Goal: Information Seeking & Learning: Learn about a topic

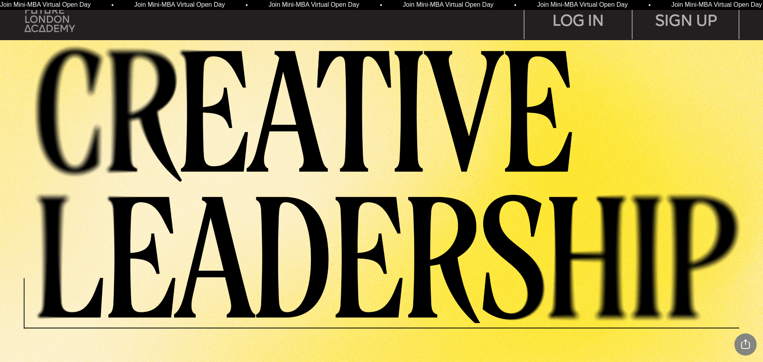
click at [41, 17] on img at bounding box center [50, 19] width 50 height 25
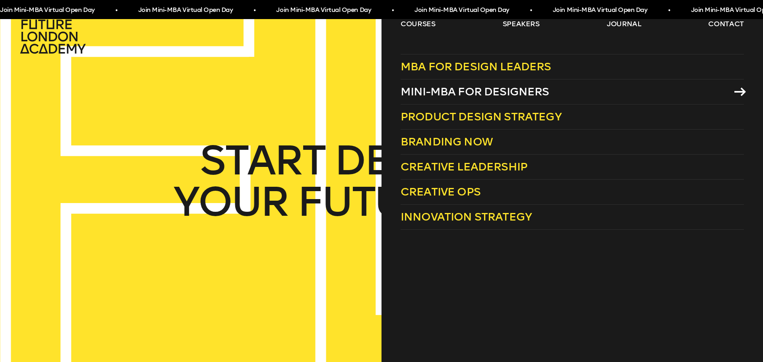
click at [477, 89] on span "Mini-MBA for Designers" at bounding box center [475, 91] width 149 height 13
click at [420, 27] on link "courses" at bounding box center [418, 24] width 35 height 10
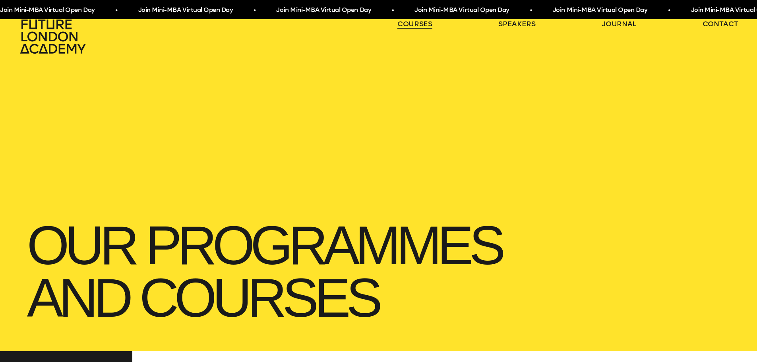
click at [420, 27] on link "courses" at bounding box center [415, 24] width 35 height 10
click at [425, 26] on link "courses" at bounding box center [415, 24] width 35 height 10
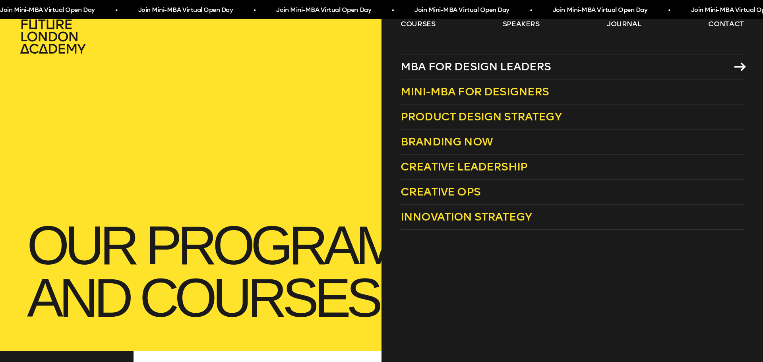
click at [493, 67] on span "MBA for Design Leaders" at bounding box center [476, 66] width 151 height 13
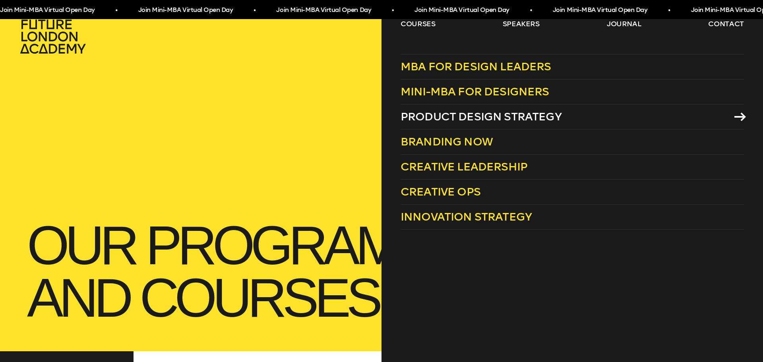
click at [450, 112] on span "Product Design Strategy" at bounding box center [481, 116] width 161 height 13
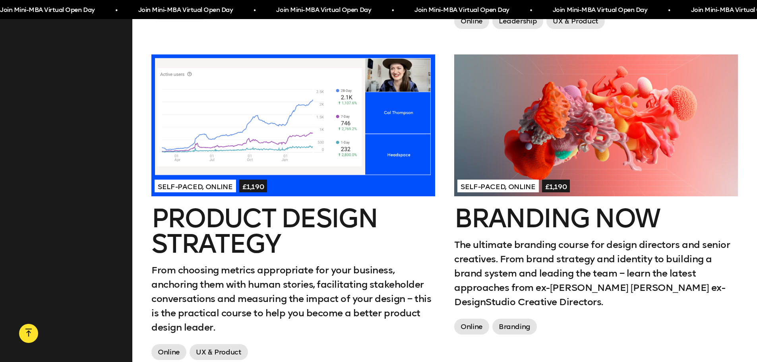
scroll to position [636, 0]
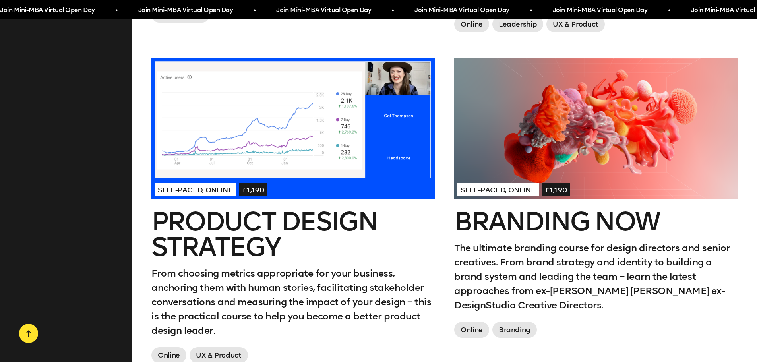
click at [338, 129] on div at bounding box center [293, 129] width 284 height 142
click at [515, 108] on div at bounding box center [596, 129] width 284 height 142
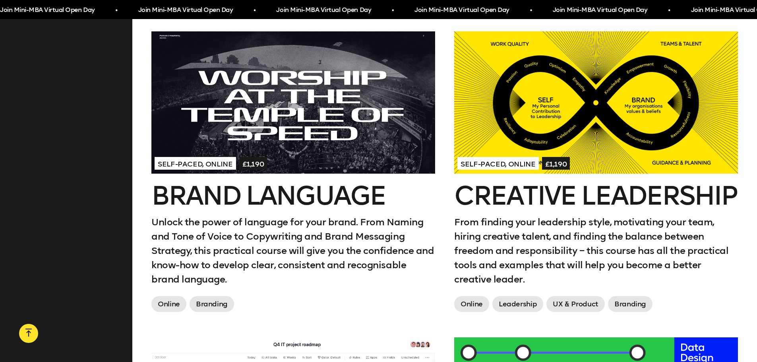
scroll to position [994, 0]
click at [381, 92] on div at bounding box center [293, 102] width 284 height 142
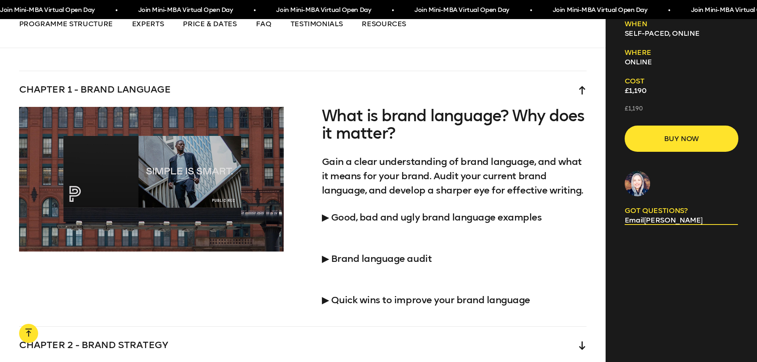
scroll to position [1948, 0]
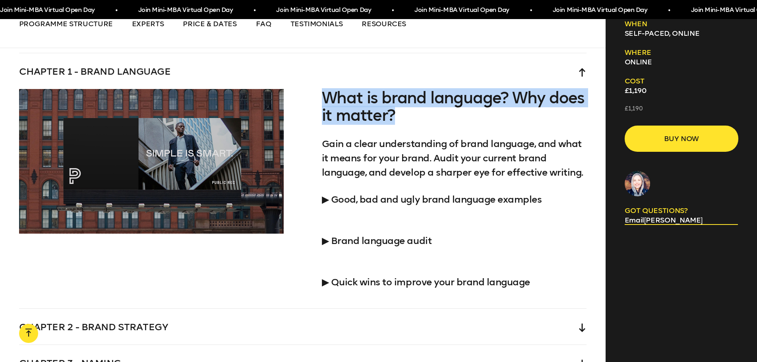
drag, startPoint x: 322, startPoint y: 99, endPoint x: 424, endPoint y: 111, distance: 102.1
click at [424, 111] on h4 "What is brand language? Why does it matter?" at bounding box center [454, 106] width 265 height 35
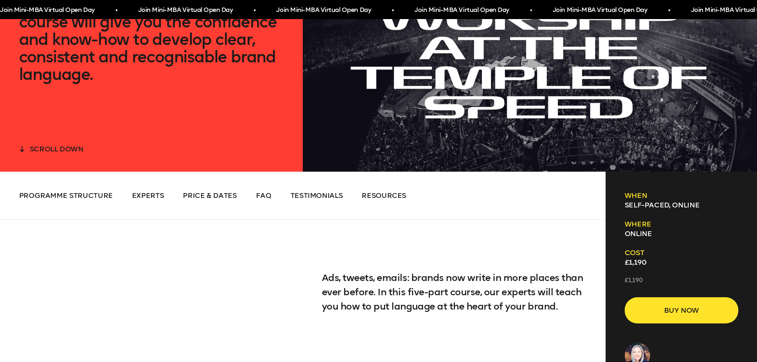
scroll to position [0, 0]
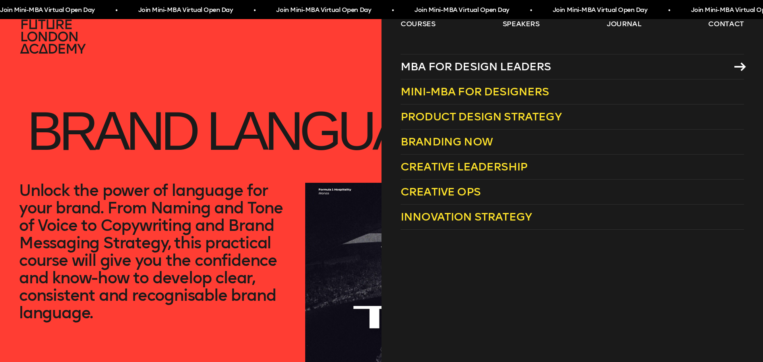
click at [458, 67] on span "MBA for Design Leaders" at bounding box center [476, 66] width 151 height 13
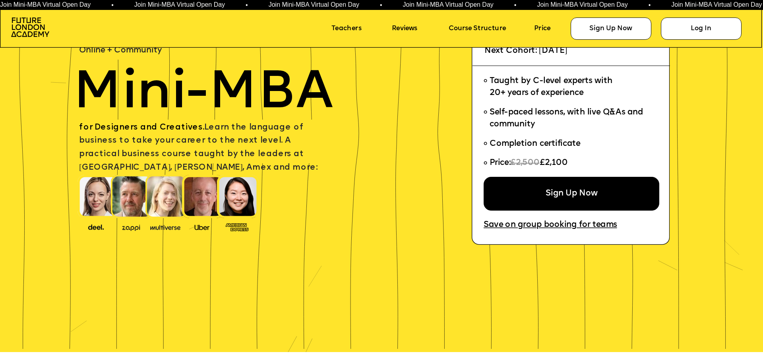
scroll to position [80, 0]
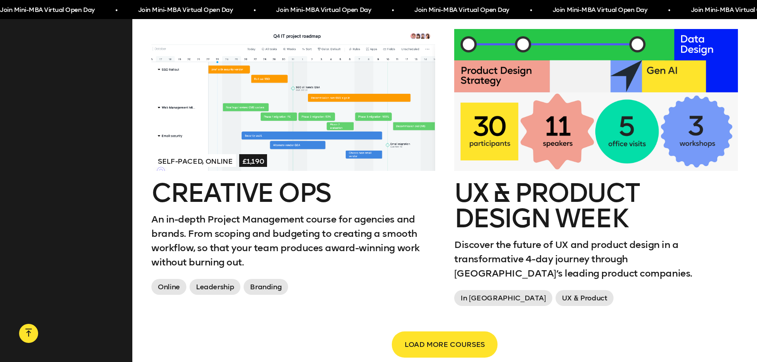
scroll to position [1312, 0]
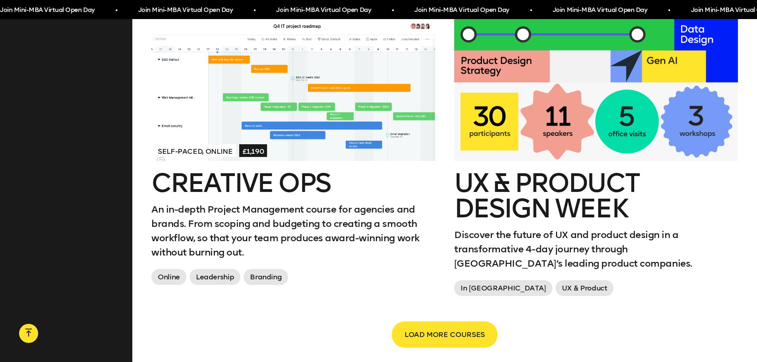
click at [585, 183] on h2 "UX & Product Design Week" at bounding box center [596, 196] width 284 height 51
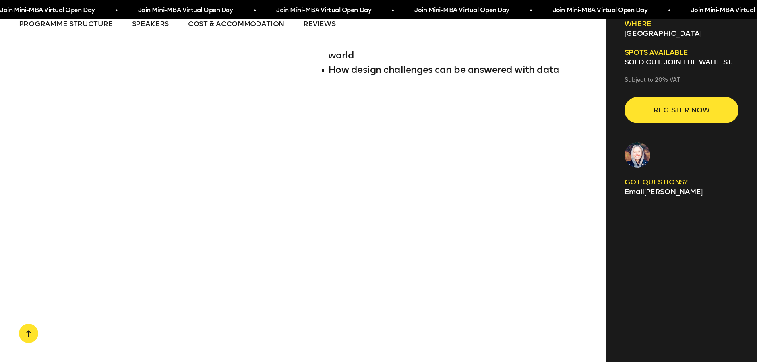
scroll to position [1034, 0]
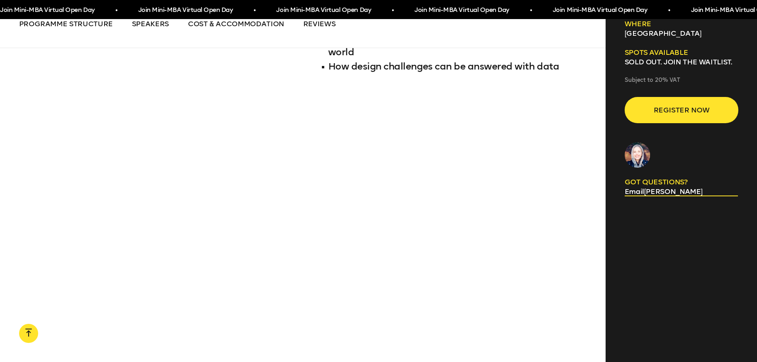
scroll to position [1312, 0]
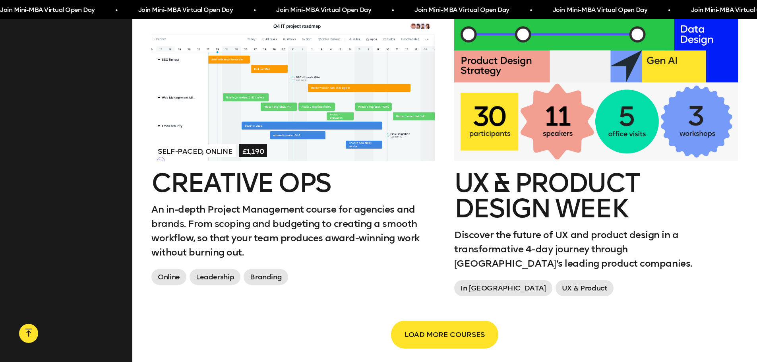
click at [481, 327] on span "LOAD MORE COURSES" at bounding box center [445, 334] width 80 height 15
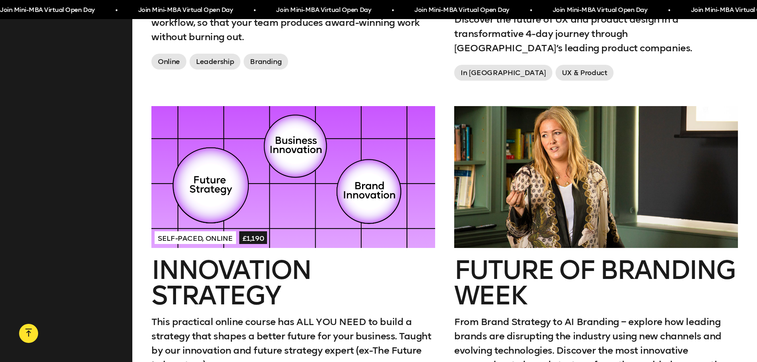
scroll to position [1551, 0]
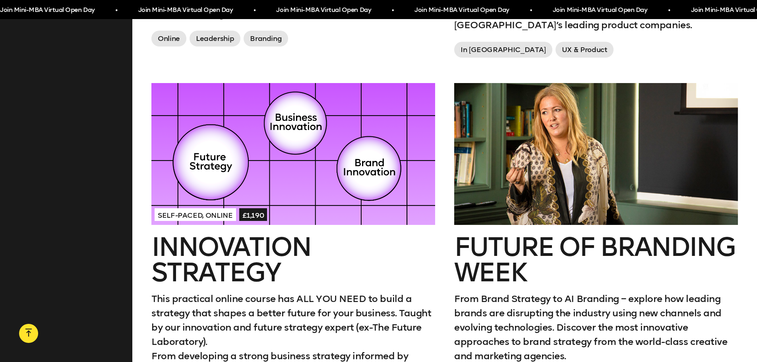
click at [519, 235] on h2 "Future of branding week" at bounding box center [596, 260] width 284 height 51
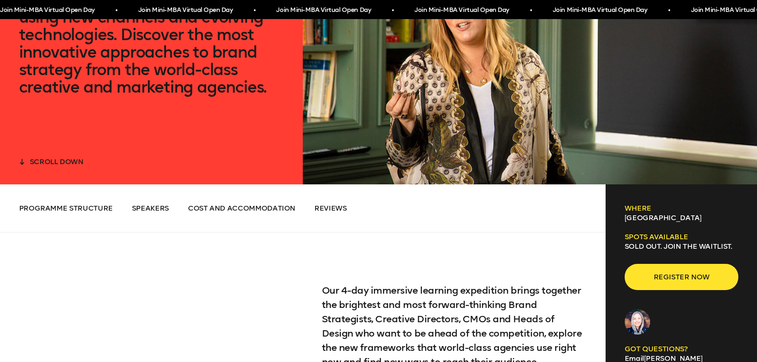
scroll to position [239, 0]
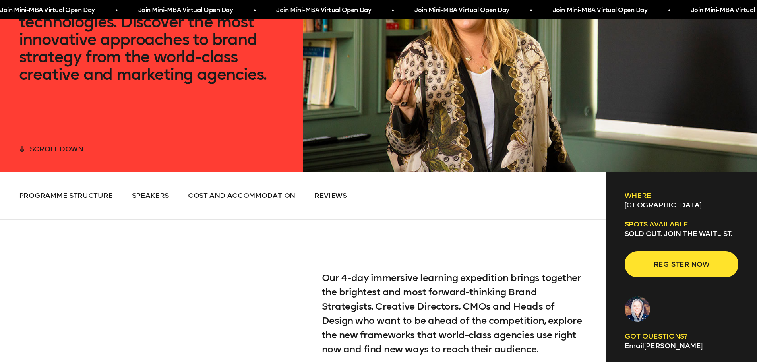
scroll to position [1551, 0]
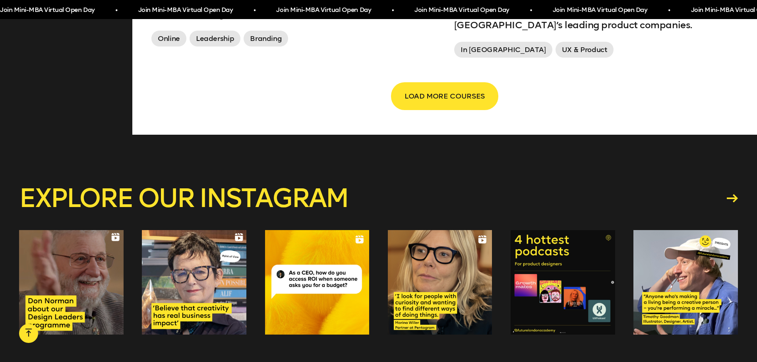
click at [419, 89] on span "LOAD MORE COURSES" at bounding box center [445, 96] width 80 height 15
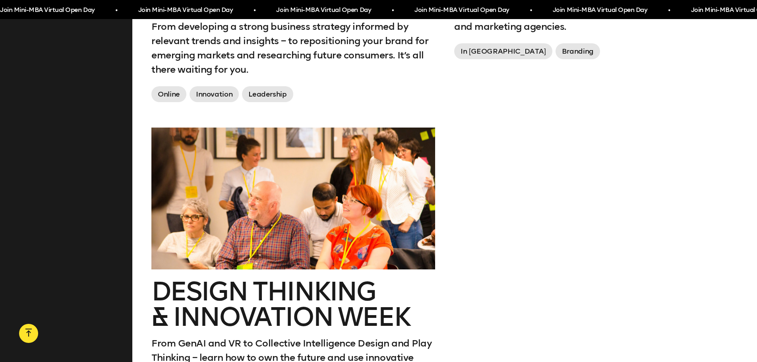
scroll to position [1908, 0]
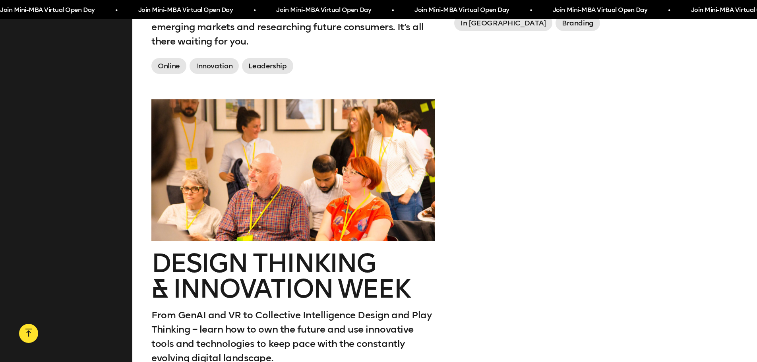
click at [311, 251] on h2 "Design Thinking & innovation Week" at bounding box center [293, 276] width 284 height 51
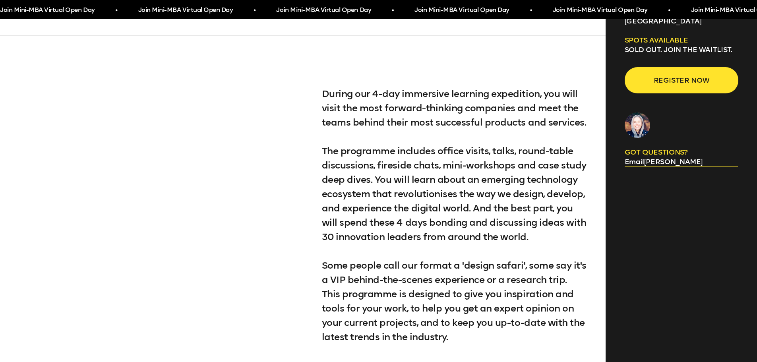
scroll to position [557, 0]
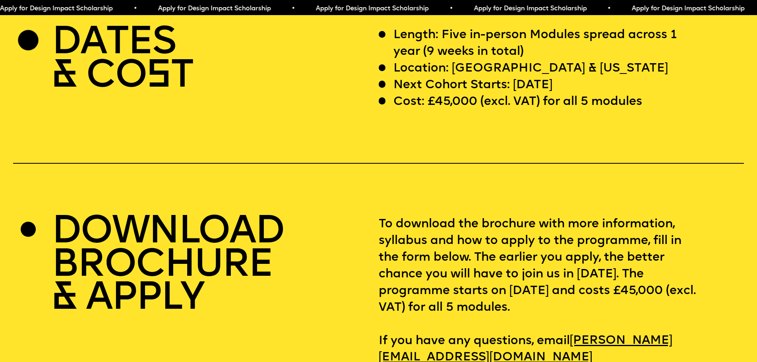
scroll to position [3141, 0]
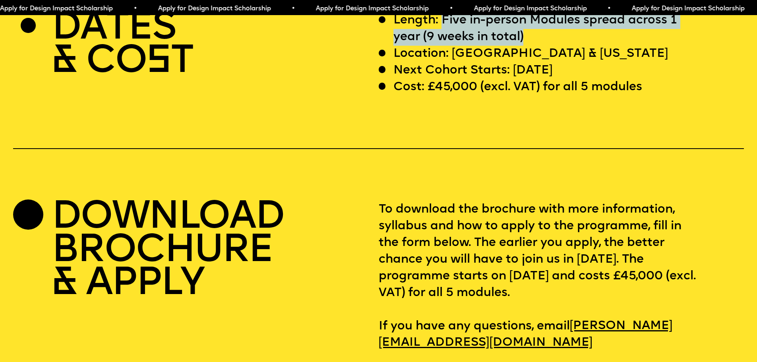
drag, startPoint x: 445, startPoint y: 47, endPoint x: 535, endPoint y: 64, distance: 92.0
click at [535, 46] on p "Length: Five in-person Modules spread across 1 year (9 weeks in total)" at bounding box center [546, 28] width 305 height 33
copy p "Five in-person Modules spread across 1 year (9 weeks in total)"
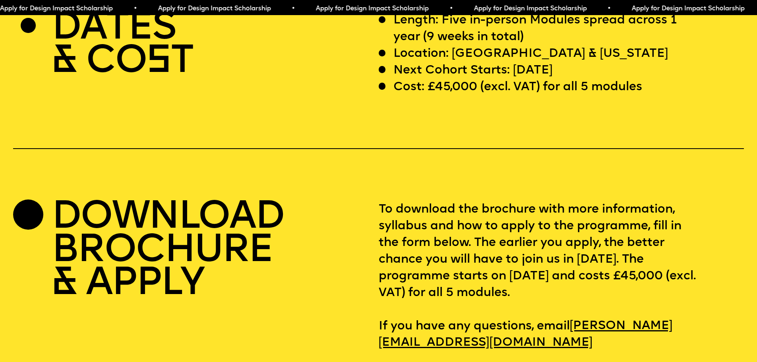
click at [517, 62] on p "Location: [GEOGRAPHIC_DATA] & [US_STATE]" at bounding box center [531, 54] width 275 height 17
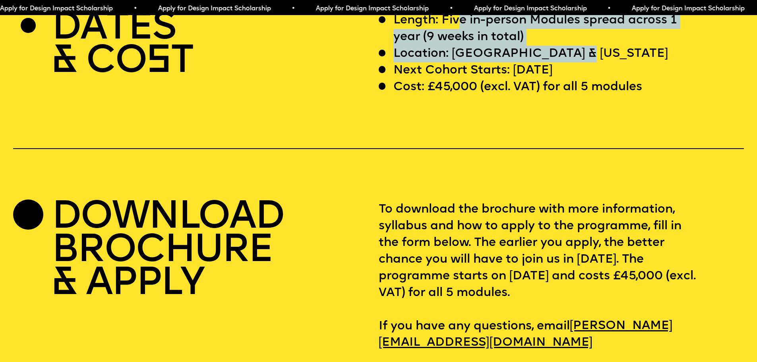
drag, startPoint x: 577, startPoint y: 82, endPoint x: 460, endPoint y: 51, distance: 121.0
click at [460, 51] on div "Length: Five in-person Modules spread across 1 year (9 weeks in total) Location…" at bounding box center [561, 53] width 365 height 83
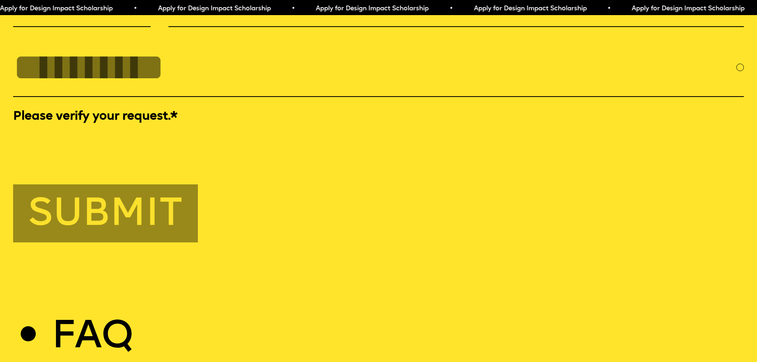
scroll to position [3643, 0]
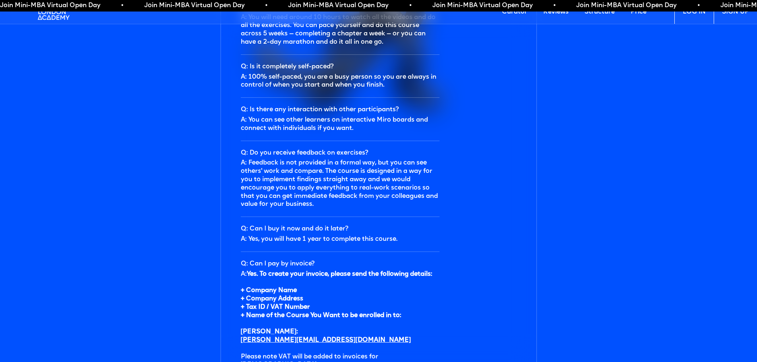
scroll to position [2425, 0]
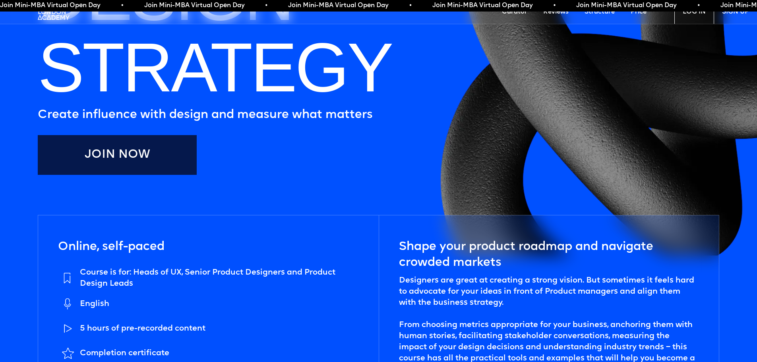
scroll to position [239, 0]
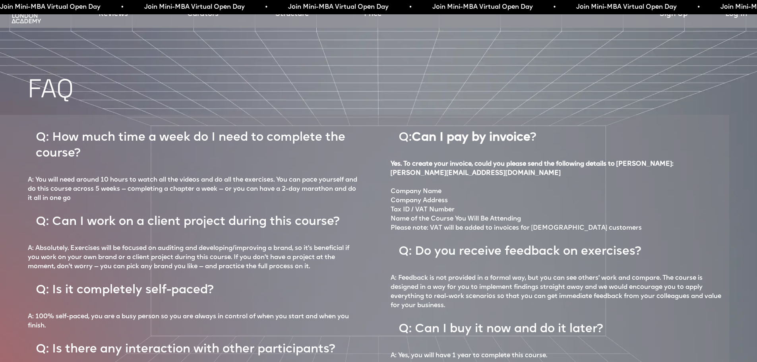
scroll to position [3578, 0]
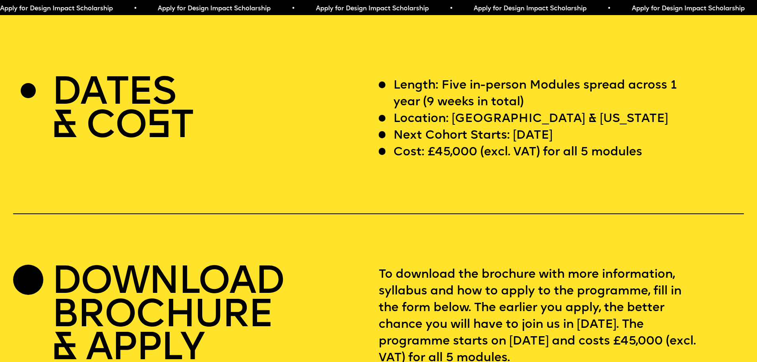
scroll to position [3061, 0]
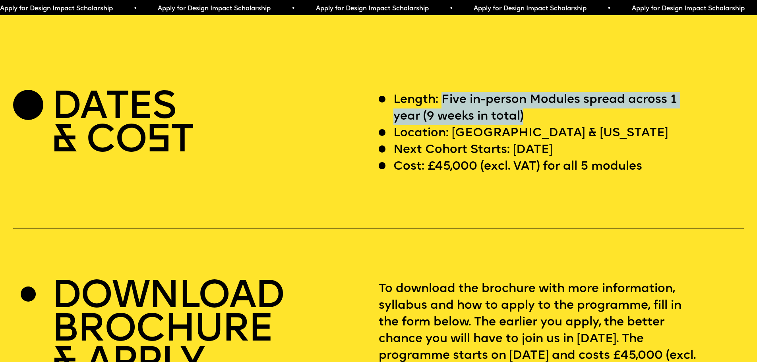
drag, startPoint x: 443, startPoint y: 123, endPoint x: 551, endPoint y: 146, distance: 110.6
click at [551, 125] on p "Length: Five in-person Modules spread across 1 year (9 weeks in total)" at bounding box center [546, 108] width 305 height 33
copy p "Five in-person Modules spread across 1 year (9 weeks in total)"
